Goal: Task Accomplishment & Management: Complete application form

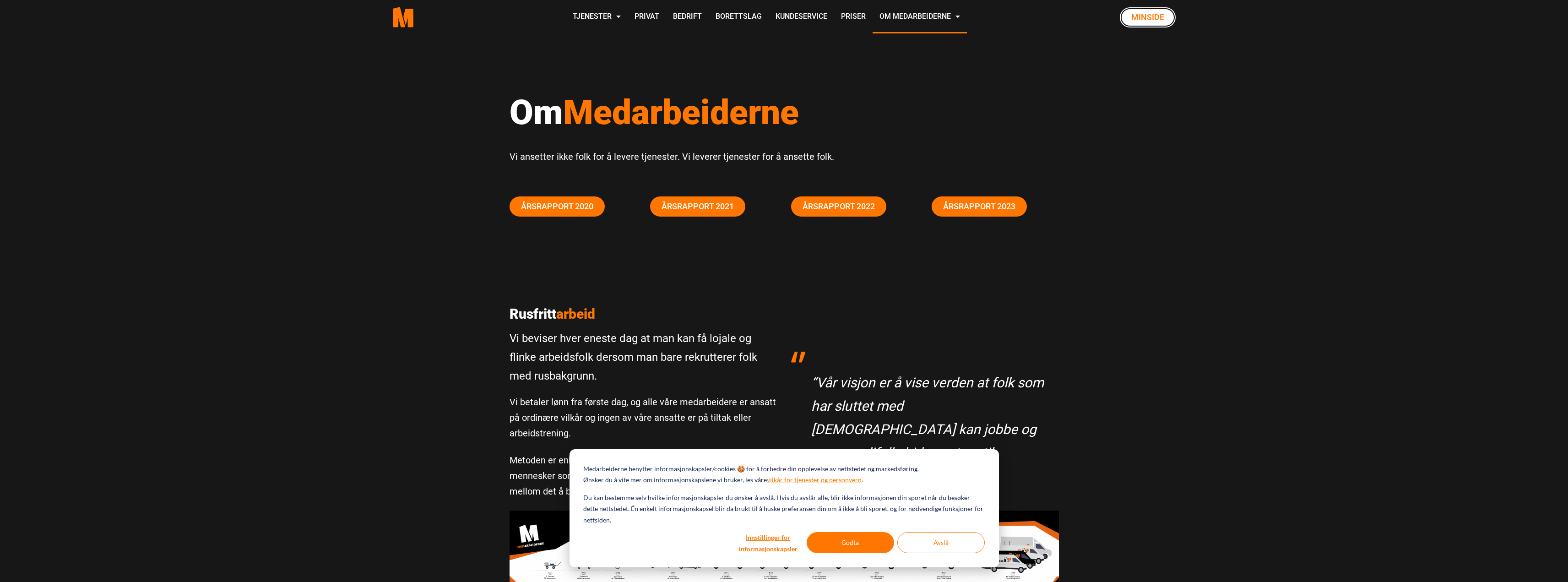
click at [1155, 19] on link "Minside" at bounding box center [1147, 17] width 56 height 20
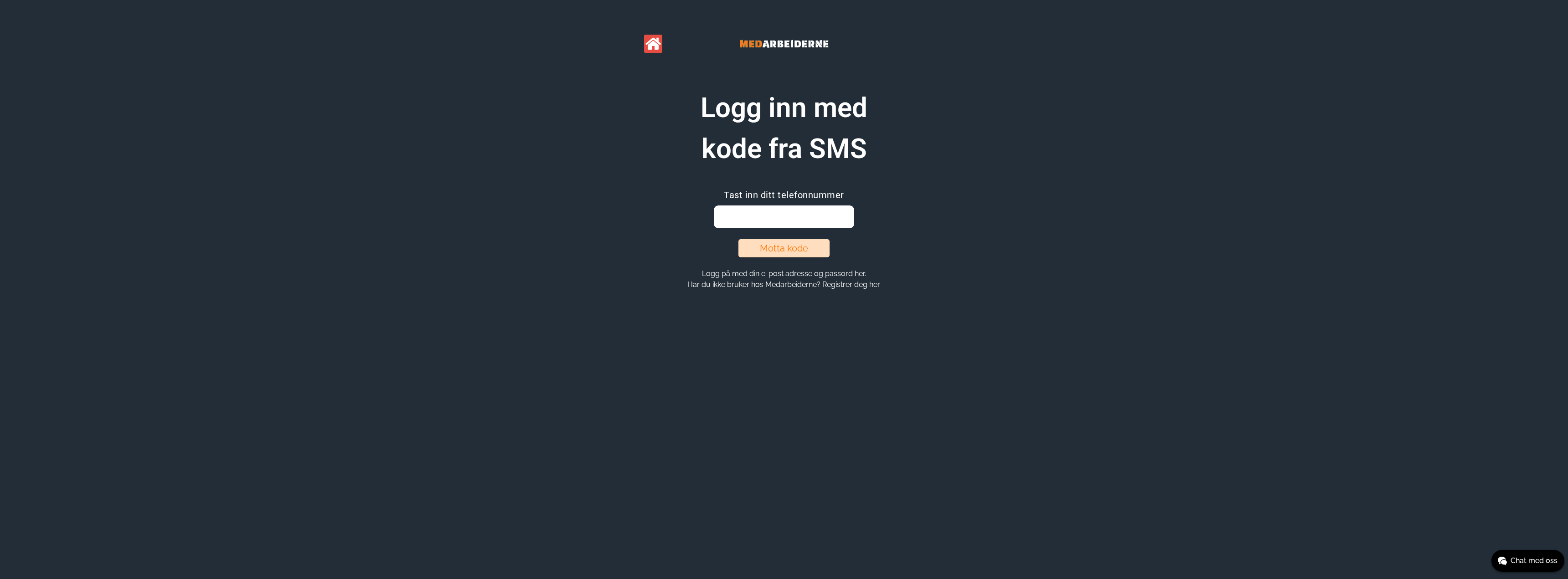
click at [789, 213] on input "email" at bounding box center [784, 217] width 140 height 23
type input "93058117"
click at [783, 250] on button "Motta kode" at bounding box center [784, 248] width 91 height 18
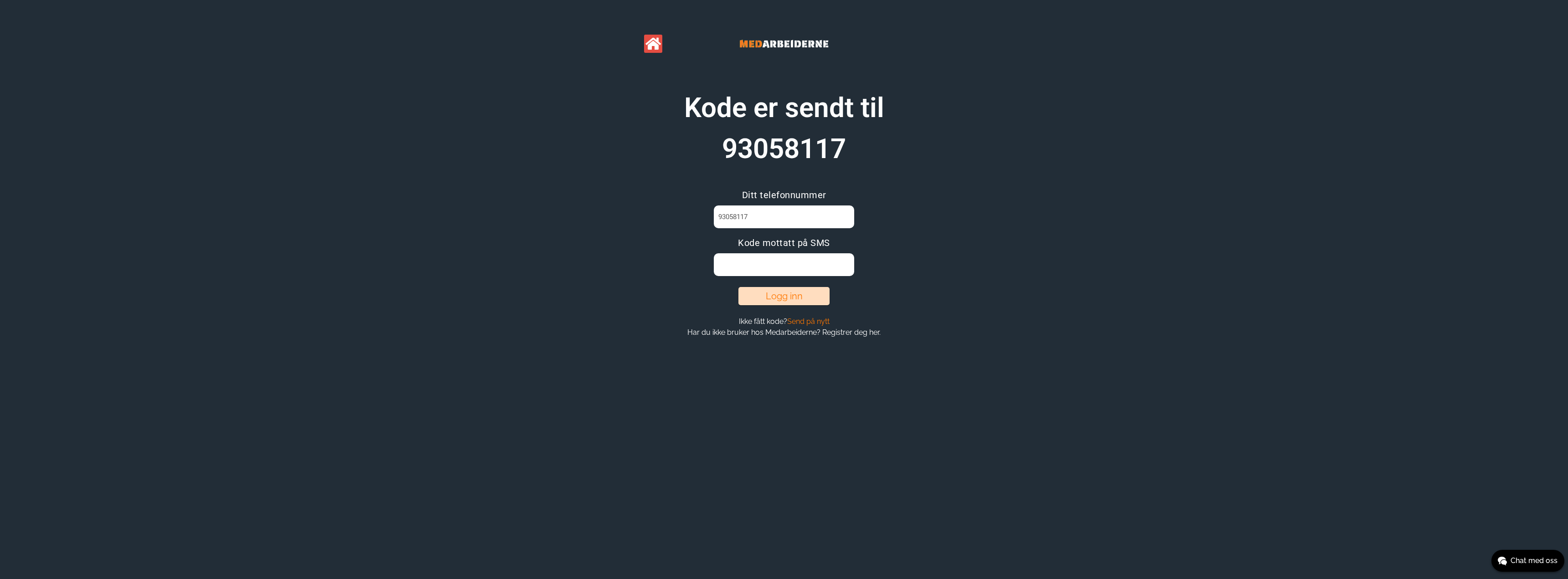
click at [790, 255] on input at bounding box center [784, 264] width 140 height 23
type input "FHCM612J"
click at [785, 293] on button "Logg inn" at bounding box center [784, 296] width 91 height 18
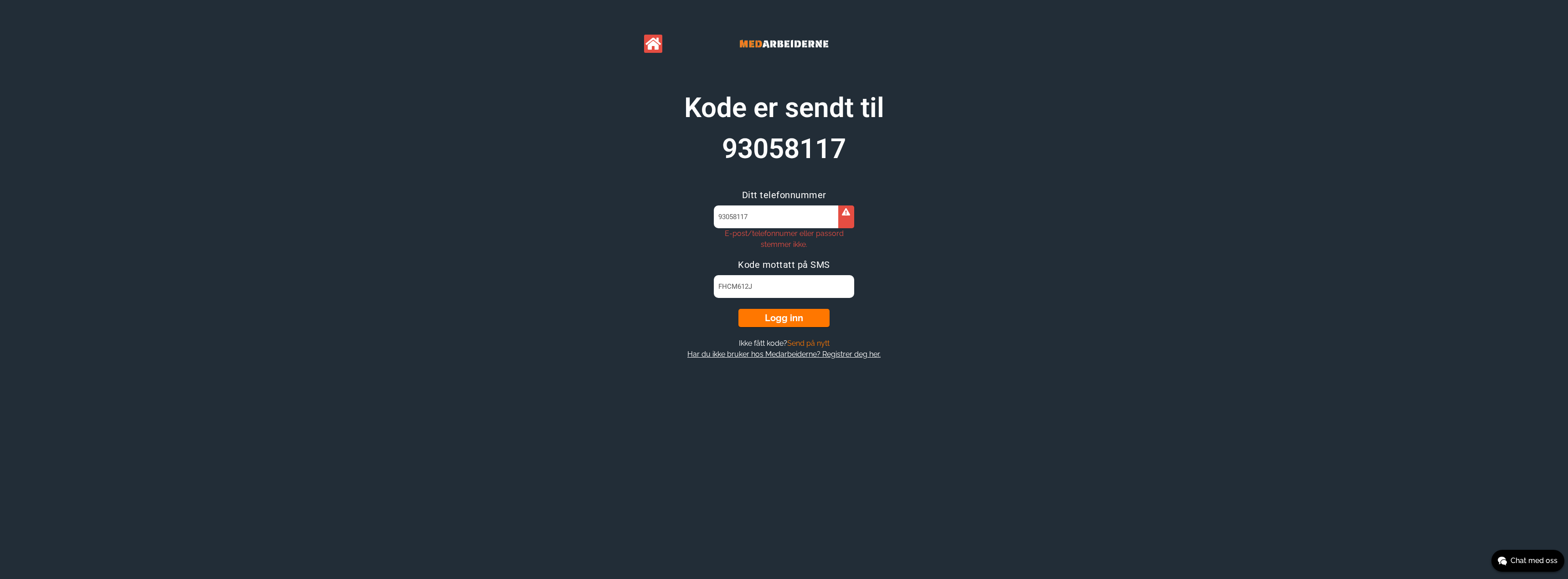
click at [794, 352] on button "Har du ikke bruker hos Medarbeiderne? Registrer deg her." at bounding box center [784, 354] width 198 height 10
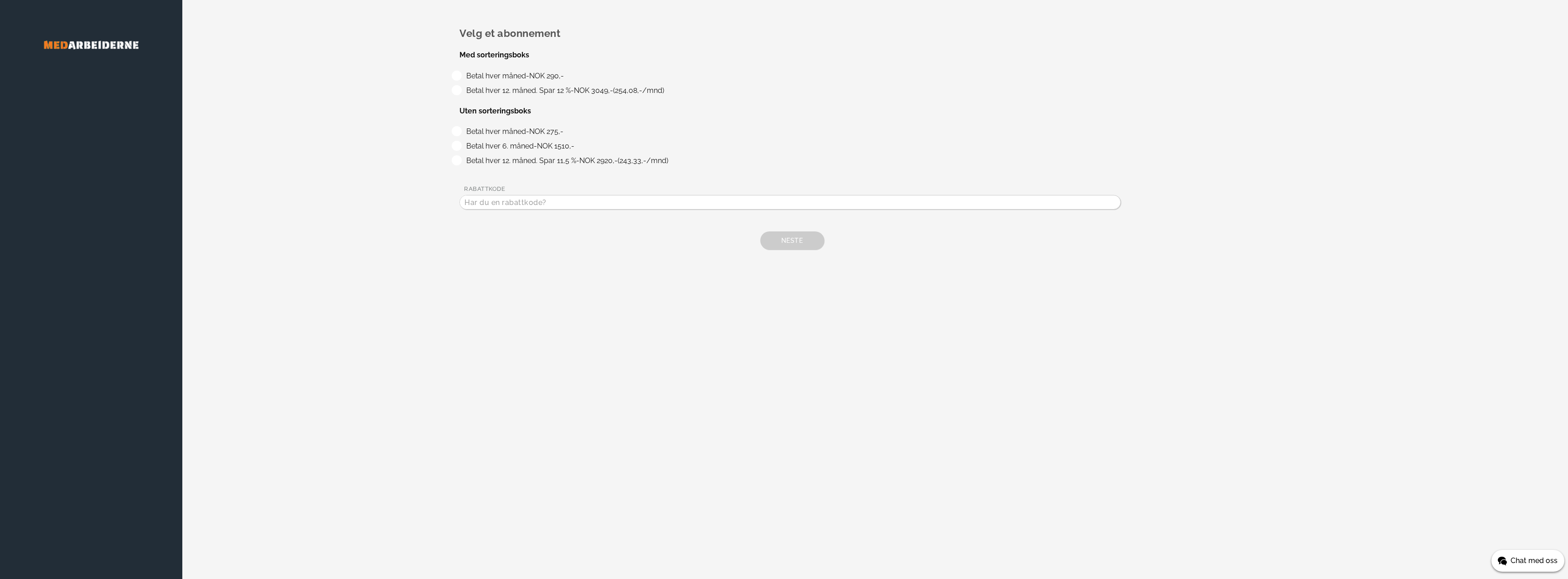
click at [1524, 560] on span "Chat med oss" at bounding box center [1534, 561] width 47 height 11
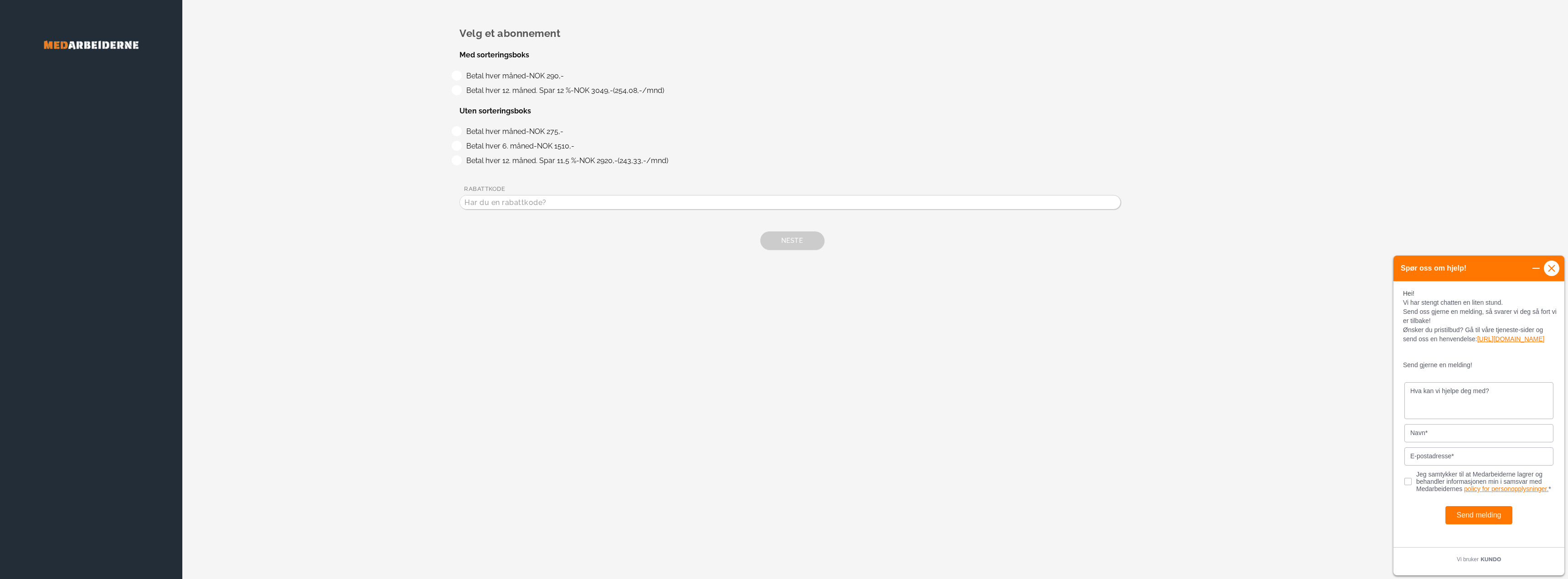
click at [1552, 268] on icon at bounding box center [1552, 268] width 6 height 6
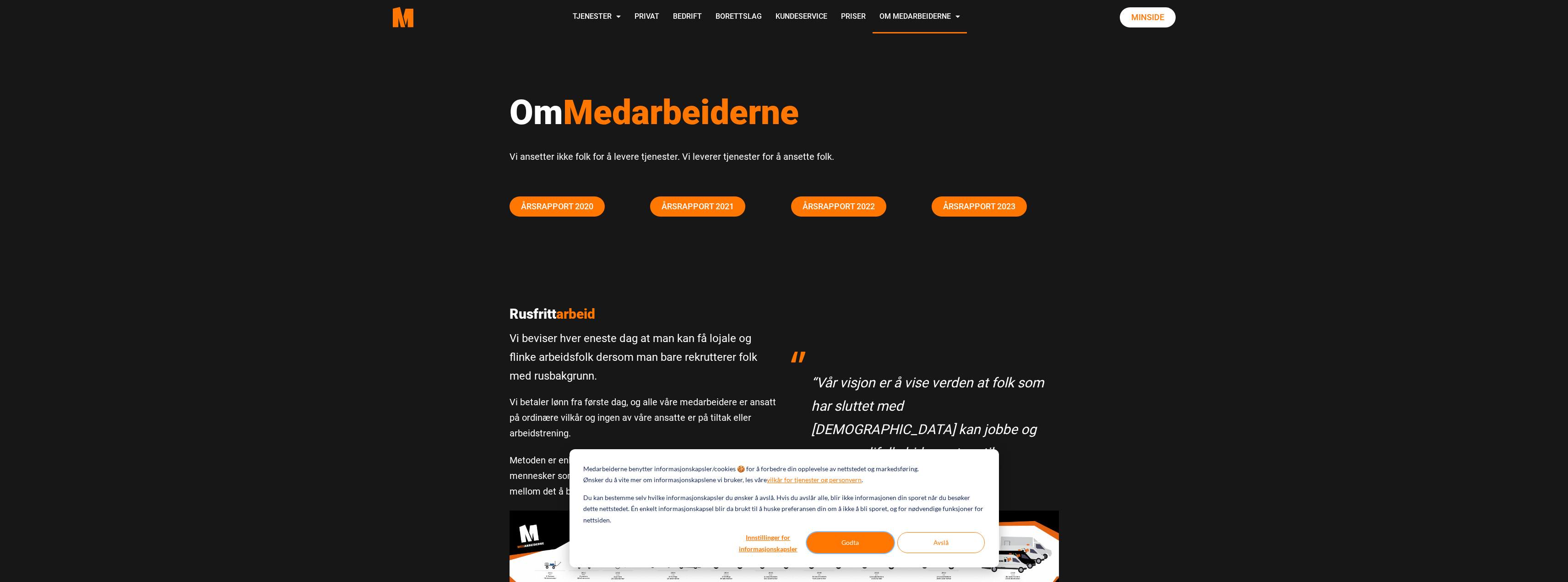
click at [855, 540] on button "Godta" at bounding box center [850, 542] width 87 height 21
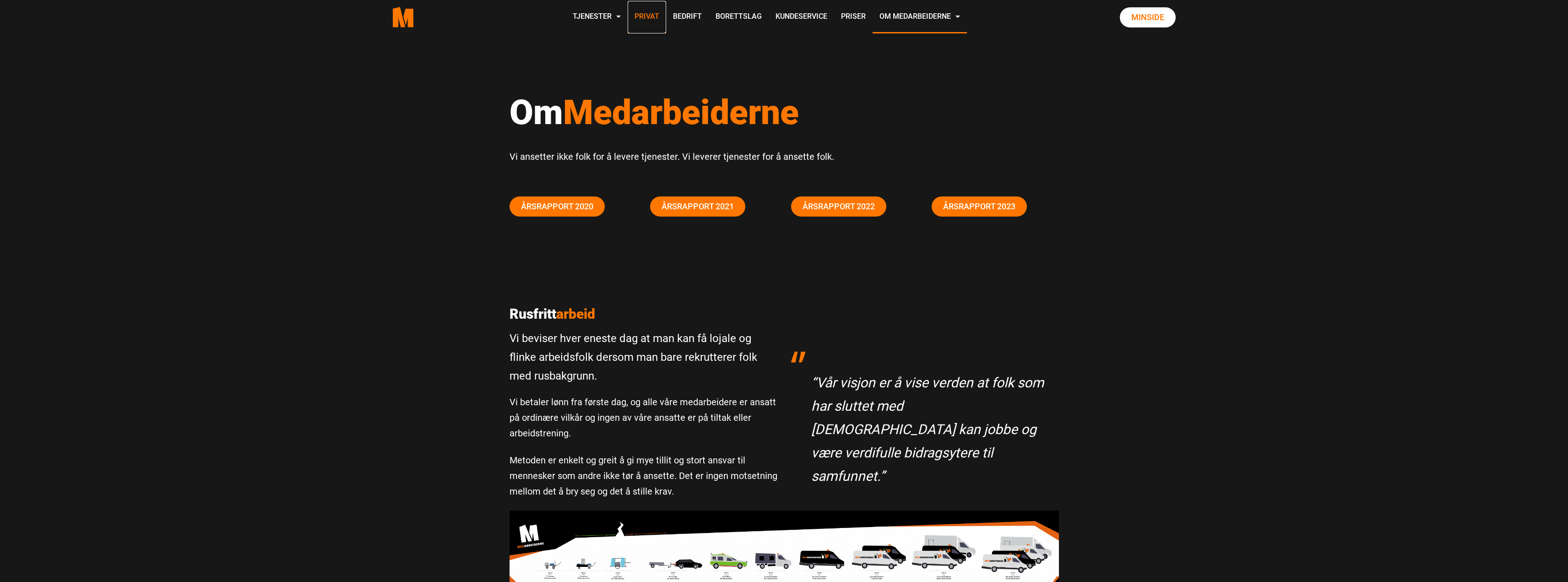
click at [654, 17] on link "Privat" at bounding box center [647, 17] width 39 height 32
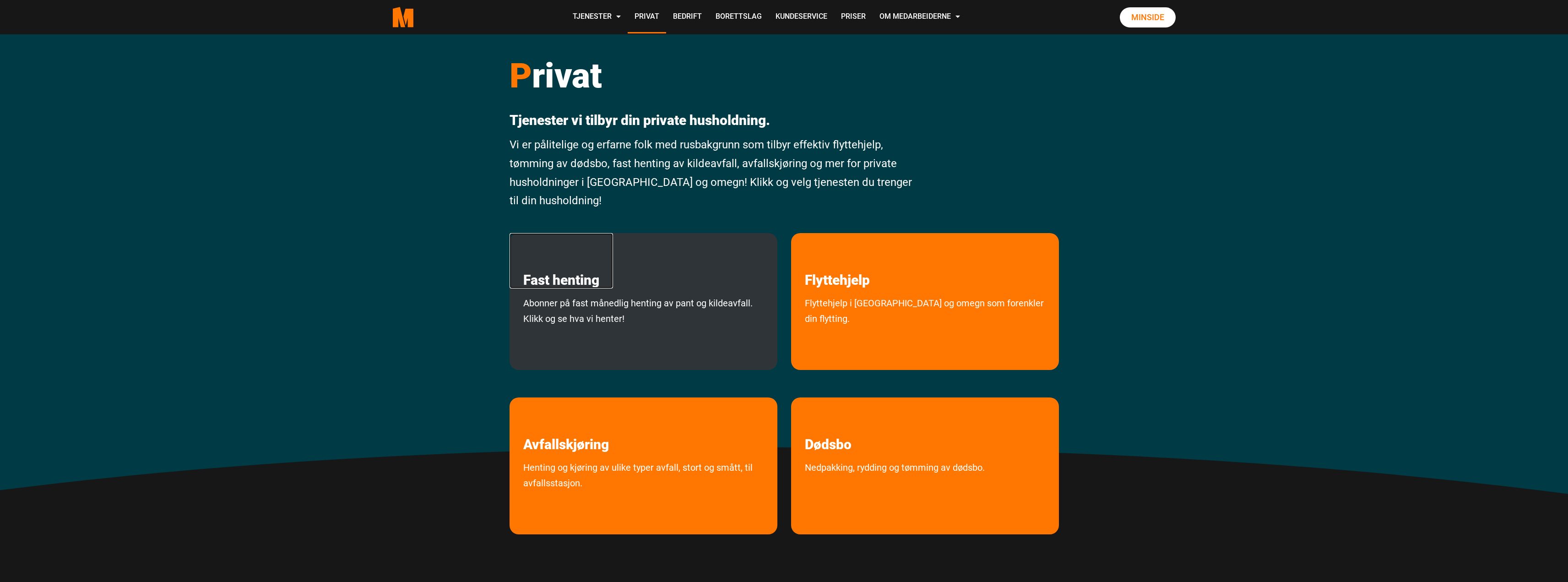
click at [570, 281] on link "Fast henting" at bounding box center [561, 260] width 103 height 56
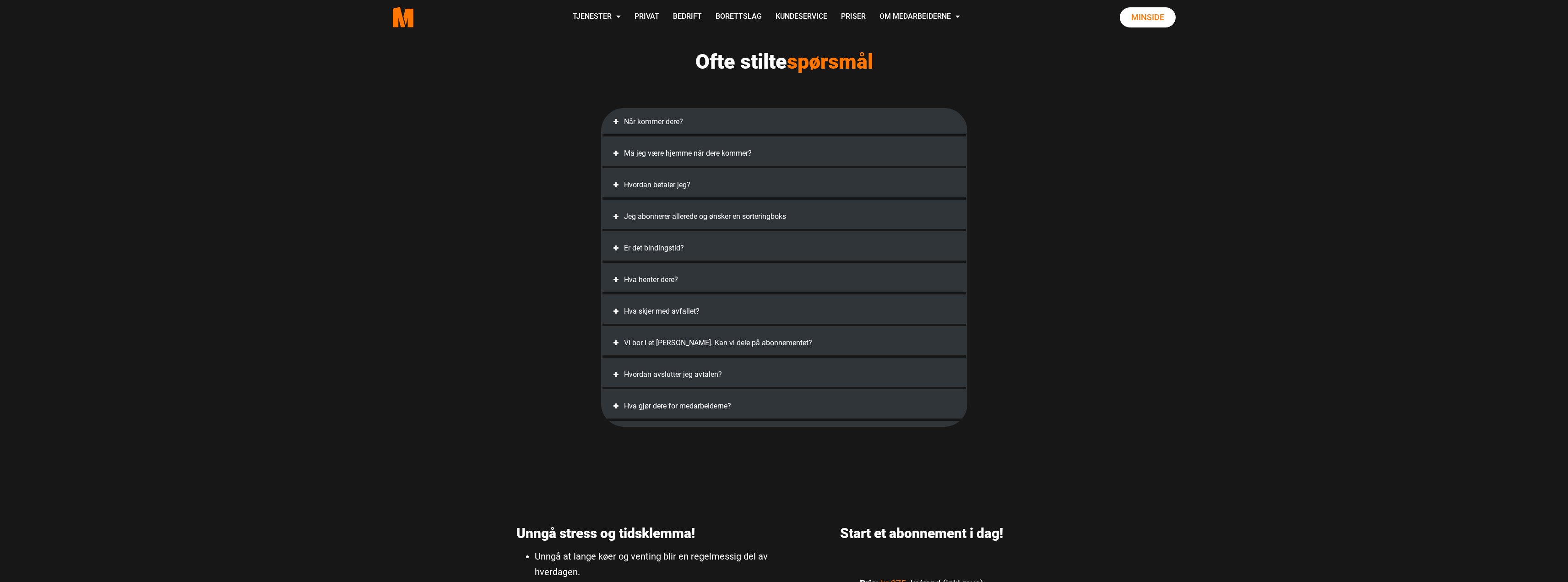
scroll to position [1969, 0]
click at [614, 375] on span at bounding box center [616, 374] width 9 height 9
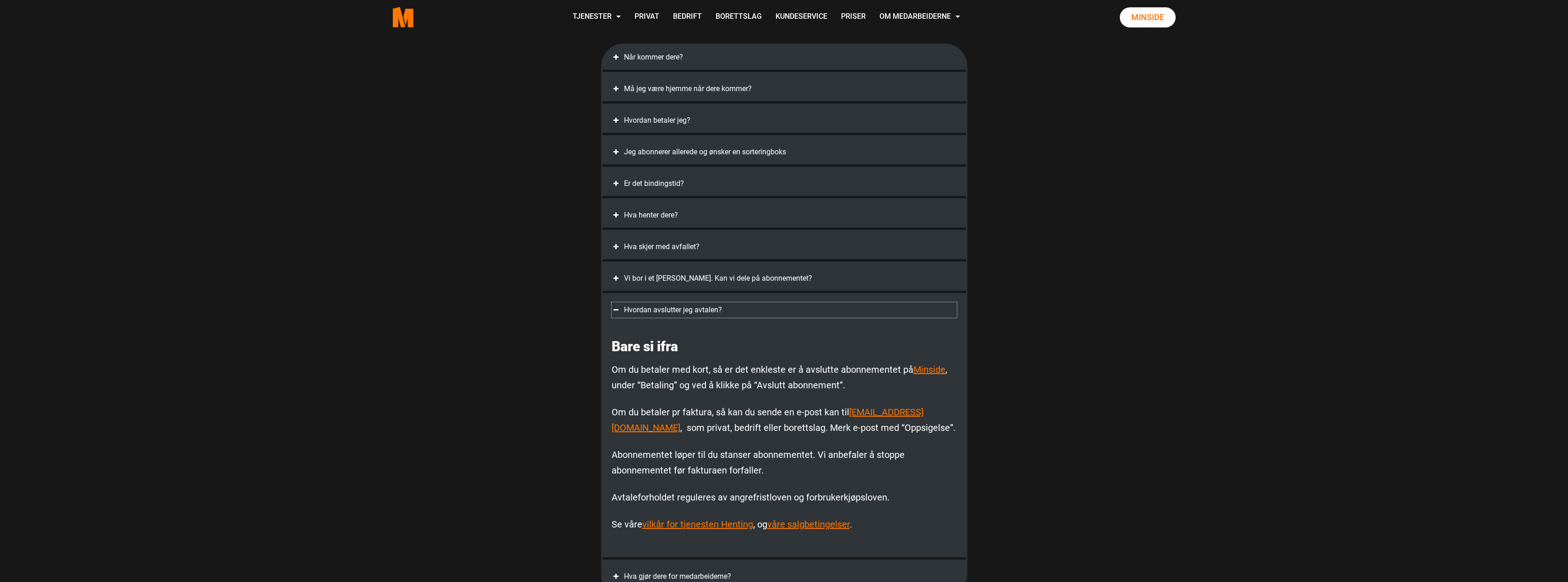
scroll to position [2060, 0]
